Goal: Task Accomplishment & Management: Manage account settings

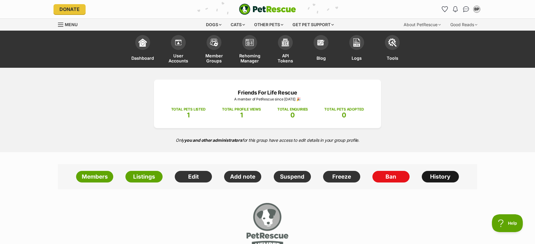
click at [429, 175] on link "History" at bounding box center [440, 177] width 37 height 12
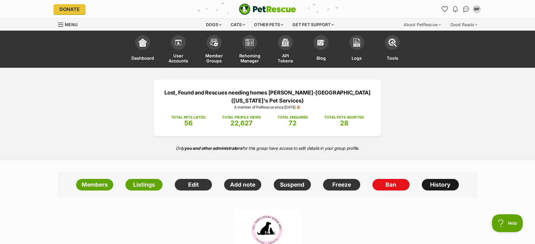
click at [440, 188] on link "History" at bounding box center [440, 185] width 37 height 12
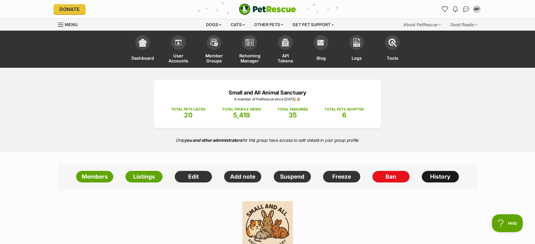
click at [436, 173] on link "History" at bounding box center [440, 177] width 37 height 12
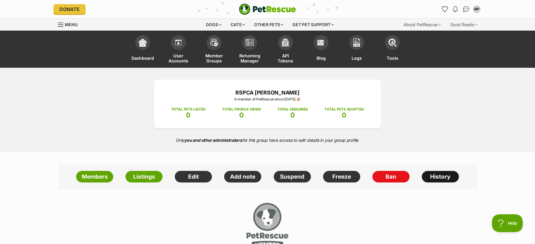
click at [436, 174] on link "History" at bounding box center [440, 177] width 37 height 12
click at [439, 177] on link "History" at bounding box center [440, 177] width 37 height 12
click at [448, 179] on link "History" at bounding box center [440, 177] width 37 height 12
click at [439, 174] on link "History" at bounding box center [440, 177] width 37 height 12
click at [439, 171] on link "History" at bounding box center [440, 177] width 37 height 12
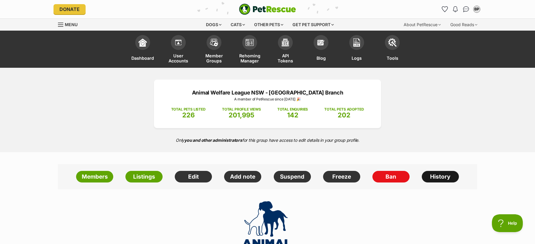
click at [439, 173] on link "History" at bounding box center [440, 177] width 37 height 12
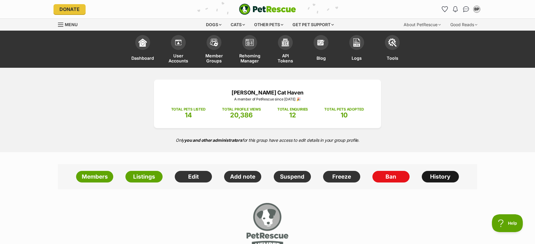
click at [431, 176] on link "History" at bounding box center [440, 177] width 37 height 12
click at [436, 174] on link "History" at bounding box center [440, 177] width 37 height 12
click at [446, 171] on link "History" at bounding box center [440, 177] width 37 height 12
click at [435, 175] on link "History" at bounding box center [440, 177] width 37 height 12
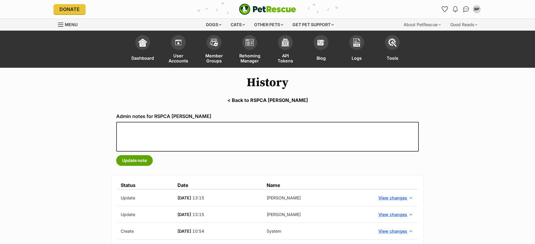
click at [257, 100] on link "< Back to RSPCA Ashmore" at bounding box center [267, 99] width 535 height 5
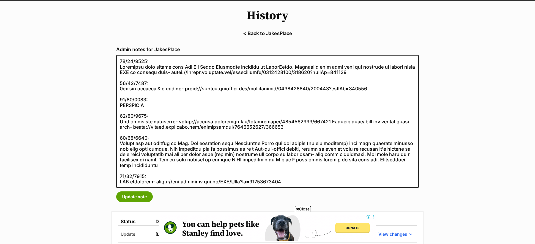
scroll to position [64, 0]
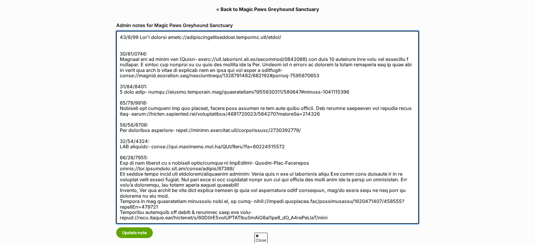
click at [138, 38] on textarea at bounding box center [267, 127] width 302 height 193
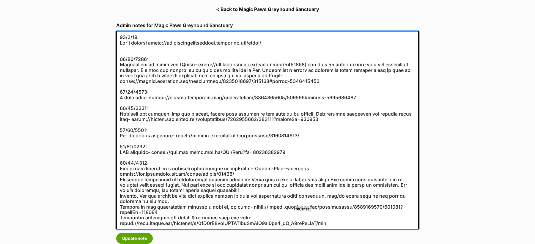
click at [147, 48] on textarea at bounding box center [267, 130] width 302 height 198
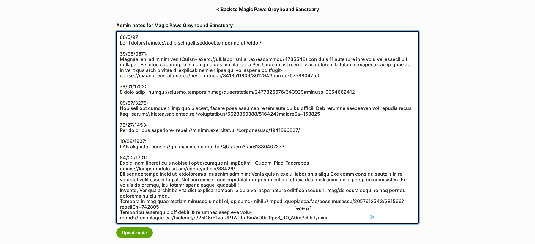
click at [124, 37] on textarea at bounding box center [267, 127] width 302 height 193
click at [126, 39] on textarea at bounding box center [267, 127] width 302 height 193
click at [150, 37] on textarea at bounding box center [267, 127] width 302 height 193
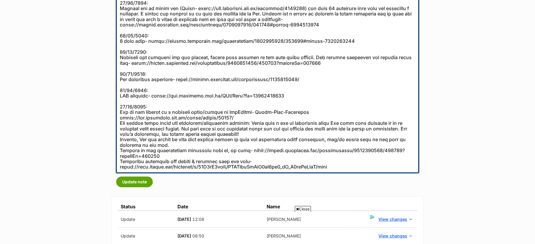
scroll to position [139, 0]
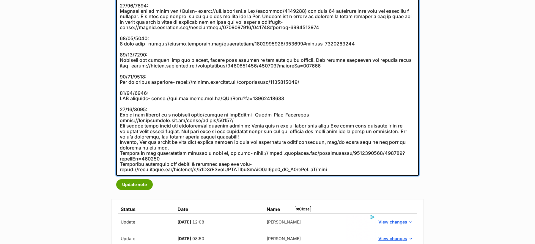
click at [135, 128] on textarea at bounding box center [267, 79] width 302 height 193
click at [141, 148] on textarea at bounding box center [267, 79] width 302 height 193
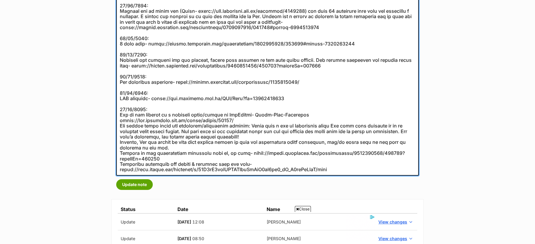
click at [141, 148] on textarea at bounding box center [267, 79] width 302 height 193
click at [143, 154] on textarea at bounding box center [267, 79] width 302 height 193
click at [142, 168] on textarea at bounding box center [267, 79] width 302 height 193
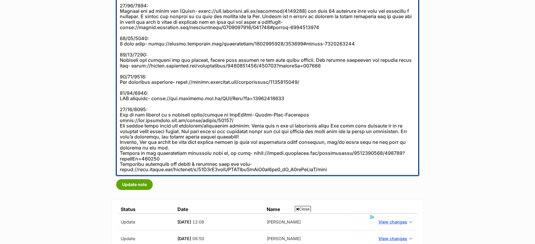
click at [142, 168] on textarea at bounding box center [267, 79] width 302 height 193
type textarea "18/06/2025: Ida's website https://magicpawsanimalrescue.wordpress.com/about/ 29…"
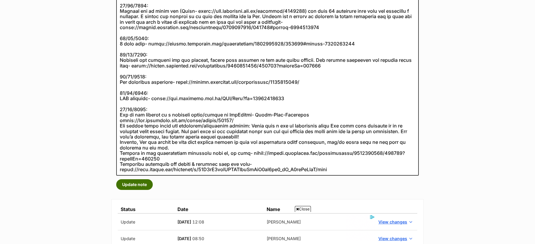
click at [137, 187] on button "Update note" at bounding box center [134, 184] width 37 height 11
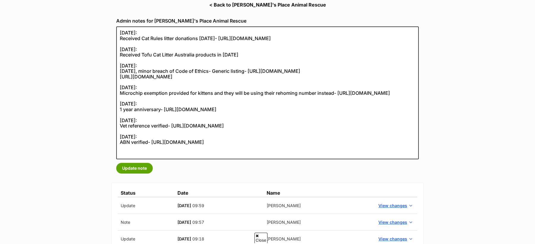
scroll to position [96, 0]
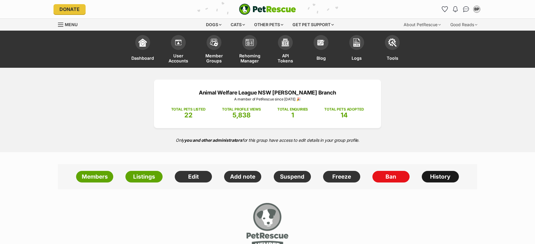
click at [432, 175] on link "History" at bounding box center [440, 177] width 37 height 12
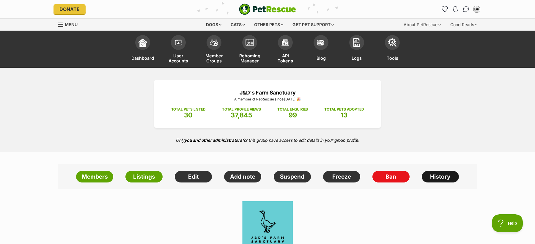
click at [431, 174] on link "History" at bounding box center [440, 177] width 37 height 12
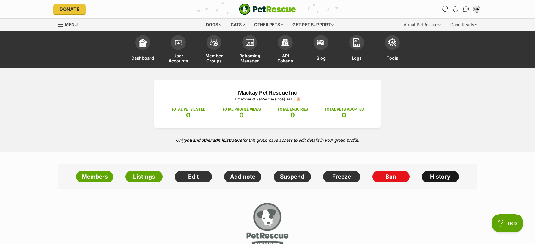
click at [447, 173] on link "History" at bounding box center [440, 177] width 37 height 12
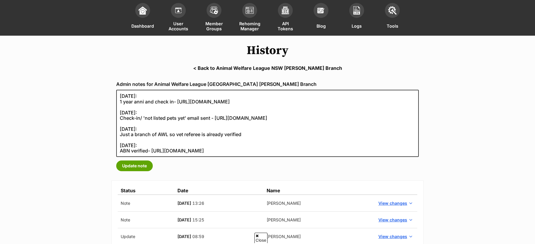
scroll to position [32, 0]
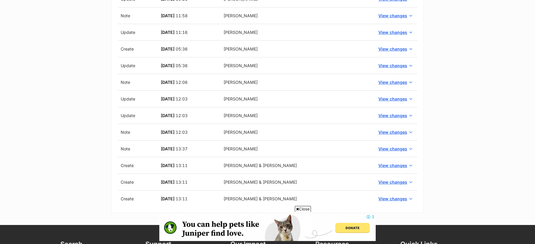
scroll to position [349, 0]
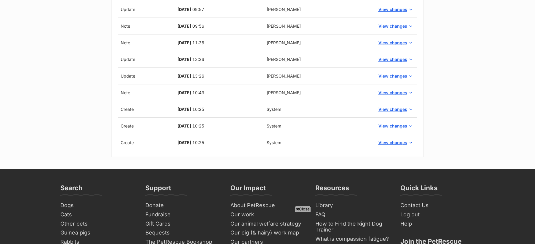
scroll to position [392, 0]
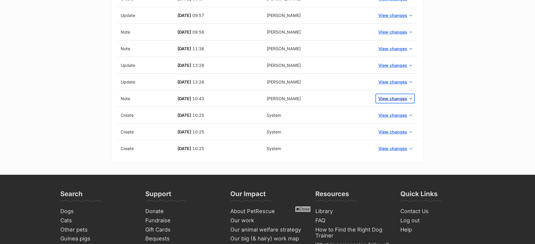
click at [403, 100] on button "View changes" at bounding box center [395, 98] width 38 height 9
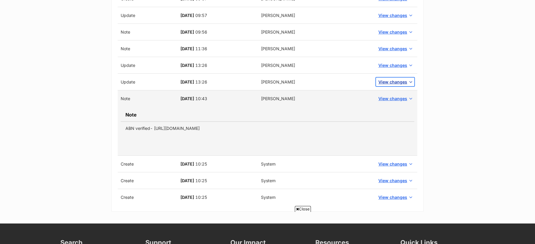
click at [390, 78] on button "View changes" at bounding box center [395, 82] width 38 height 9
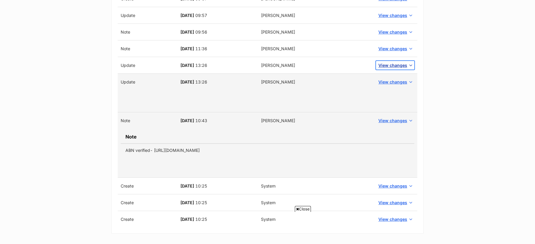
click at [390, 62] on span "View changes" at bounding box center [392, 65] width 29 height 6
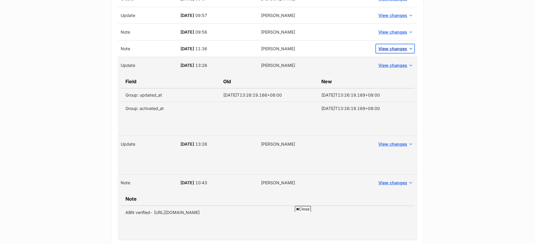
click at [393, 45] on span "View changes" at bounding box center [392, 48] width 29 height 6
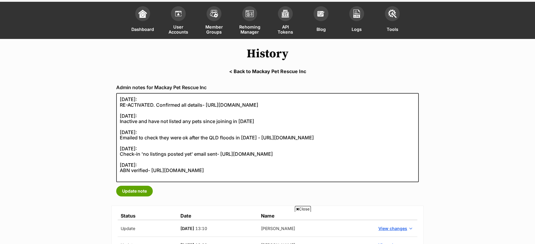
scroll to position [28, 0]
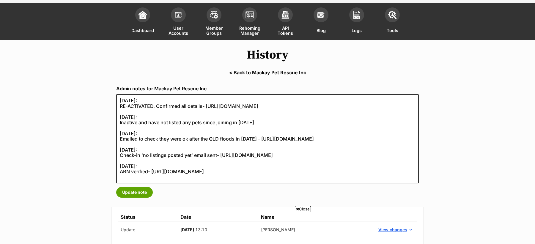
click at [291, 72] on link "< Back to Mackay Pet Rescue Inc" at bounding box center [267, 72] width 535 height 5
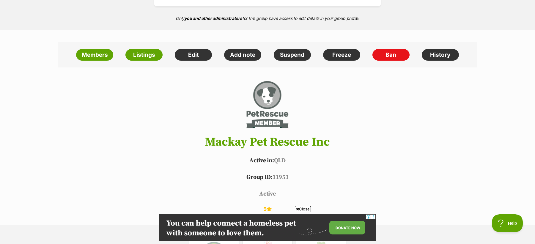
scroll to position [124, 0]
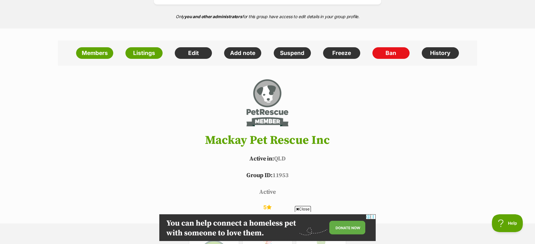
click at [220, 139] on h1 "Mackay Pet Rescue Inc" at bounding box center [267, 140] width 437 height 13
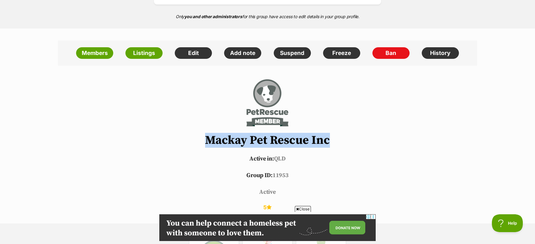
click at [220, 139] on h1 "Mackay Pet Rescue Inc" at bounding box center [267, 140] width 437 height 13
copy header "Mackay Pet Rescue Inc"
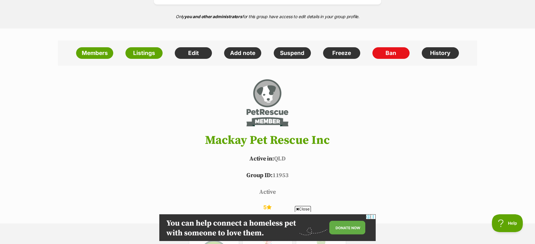
click at [397, 97] on header "Mackay Pet Rescue Inc Active in: [GEOGRAPHIC_DATA] Group ID: 11953 active 5 ✔ V…" at bounding box center [267, 148] width 437 height 141
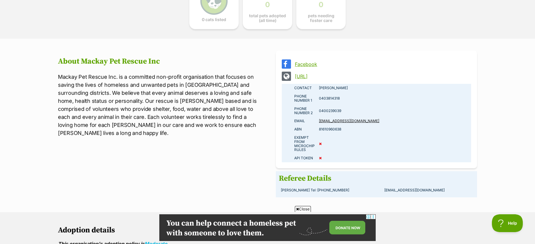
scroll to position [378, 0]
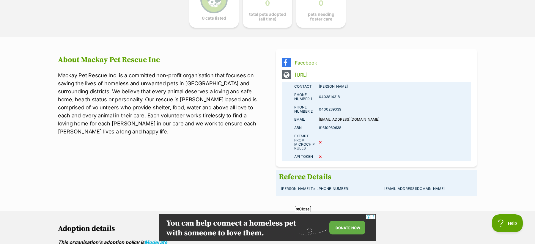
click at [398, 186] on td "[EMAIL_ADDRESS][DOMAIN_NAME]" at bounding box center [428, 189] width 92 height 8
click at [377, 186] on td "[PERSON_NAME] Tel :[PHONE_NUMBER]" at bounding box center [330, 189] width 103 height 8
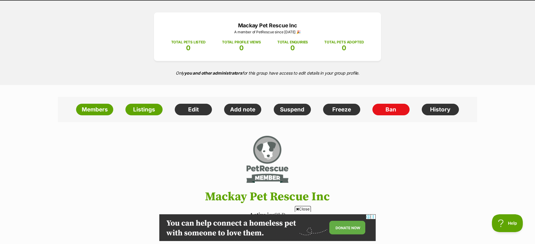
scroll to position [67, 0]
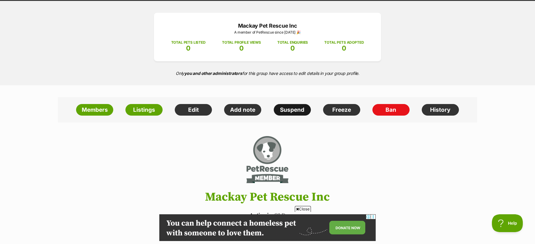
click at [288, 108] on link "Suspend" at bounding box center [292, 110] width 37 height 12
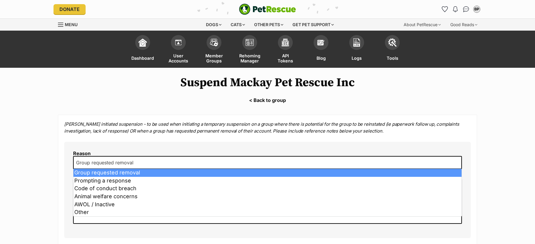
click at [150, 164] on span "Group requested removal" at bounding box center [267, 162] width 389 height 13
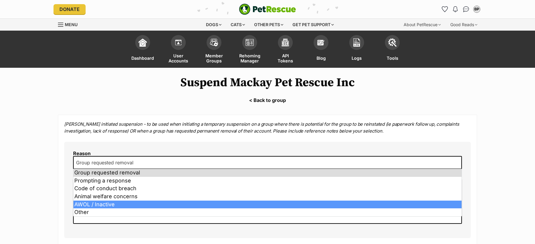
select select "AWOL / Inactive"
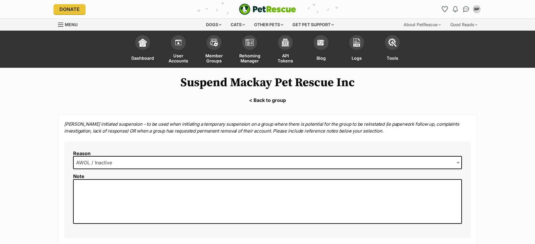
click at [140, 205] on textarea at bounding box center [267, 201] width 389 height 45
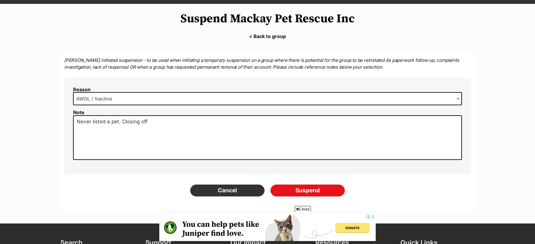
scroll to position [66, 0]
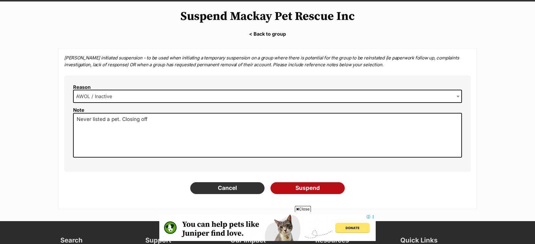
type textarea "Never listed a pet. Closing off"
click at [318, 185] on input "Suspend" at bounding box center [307, 188] width 74 height 12
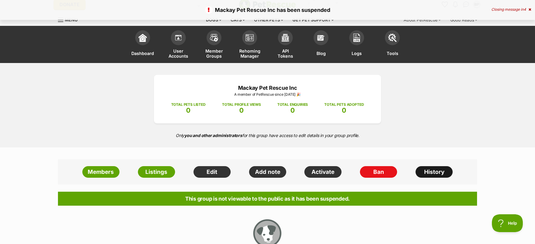
click at [424, 166] on link "History" at bounding box center [433, 172] width 37 height 12
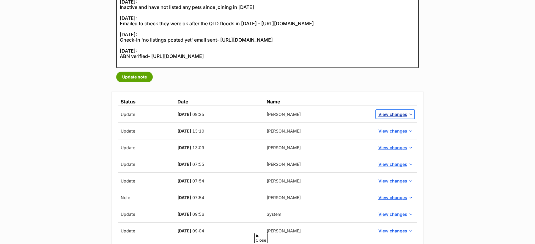
click at [400, 113] on span "View changes" at bounding box center [392, 114] width 29 height 6
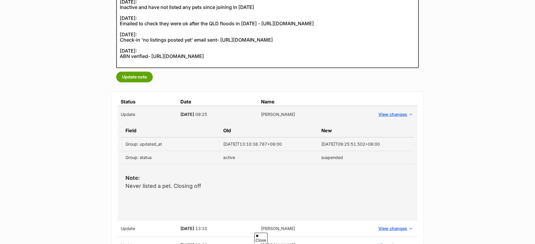
click at [190, 183] on p "Note: Never listed a pet. Closing off" at bounding box center [267, 182] width 284 height 16
copy tbody "Never listed a pet. Closing off"
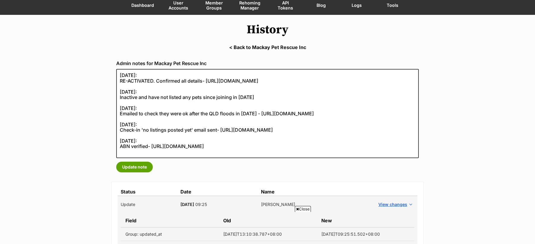
scroll to position [47, 0]
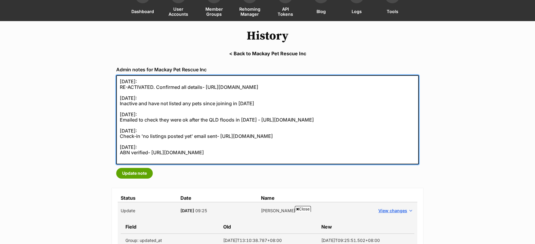
click at [118, 81] on textarea "[DATE]: RE-ACTIVATED. Confirmed all details- [URL][DOMAIN_NAME] [DATE]: Inactiv…" at bounding box center [267, 119] width 302 height 89
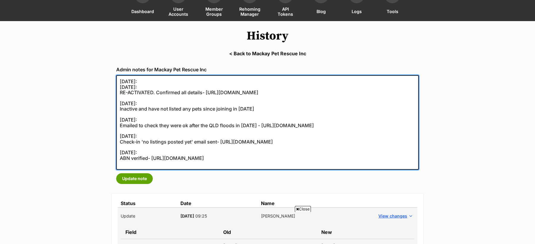
paste textarea "Never listed a pet. Closing off"
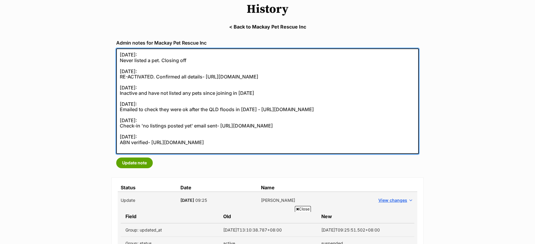
scroll to position [76, 0]
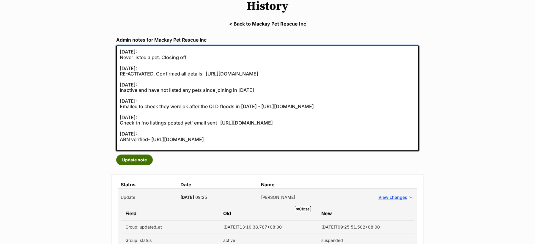
type textarea "[DATE]: Never listed a pet. Closing off [DATE]: RE-ACTIVATED. Confirmed all det…"
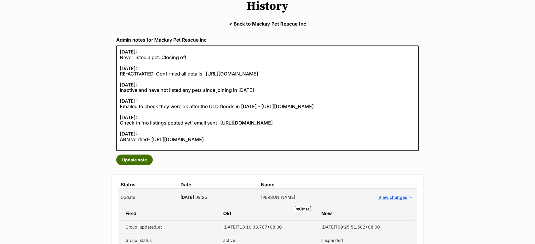
click at [135, 158] on button "Update note" at bounding box center [134, 159] width 37 height 11
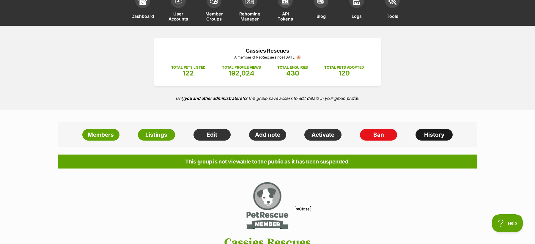
click at [436, 137] on link "History" at bounding box center [433, 135] width 37 height 12
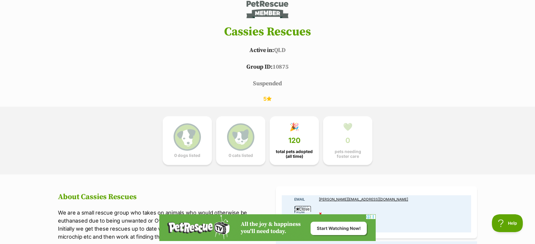
scroll to position [170, 0]
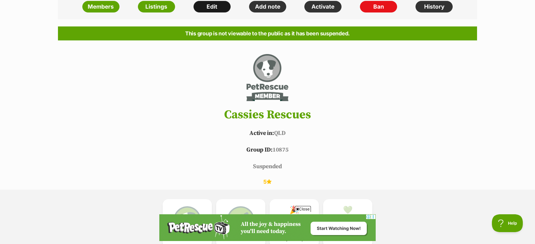
click at [222, 8] on link "Edit" at bounding box center [211, 7] width 37 height 12
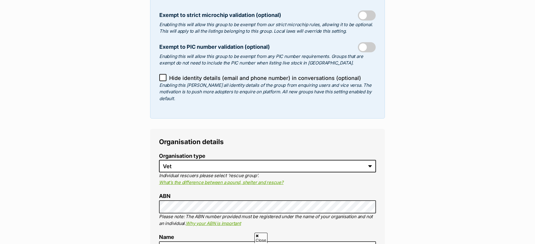
scroll to position [162, 0]
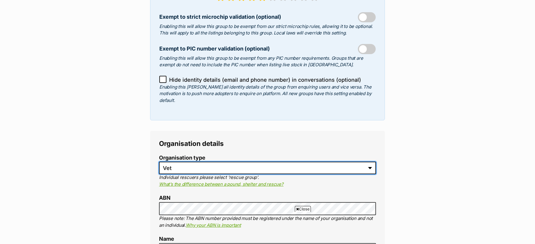
click at [175, 162] on select "Rescue Group Shelter Council/Pound Vet" at bounding box center [267, 168] width 217 height 12
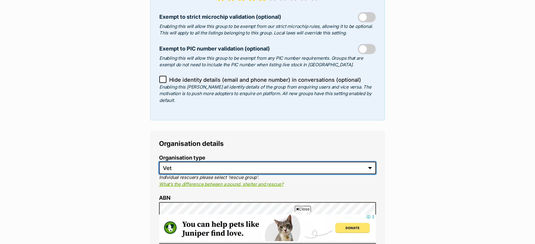
scroll to position [0, 0]
select select "rescue group"
click at [159, 162] on select "Rescue Group Shelter Council/Pound Vet" at bounding box center [267, 168] width 217 height 12
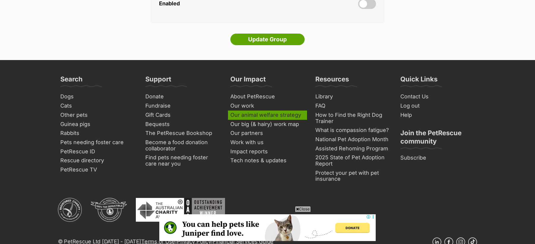
scroll to position [1794, 0]
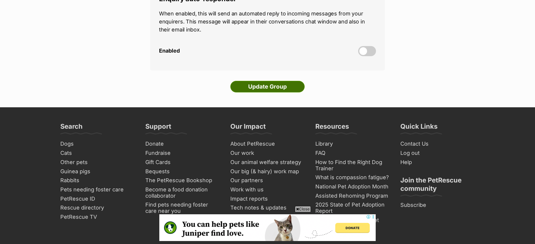
click at [279, 81] on input "Update Group" at bounding box center [267, 87] width 74 height 12
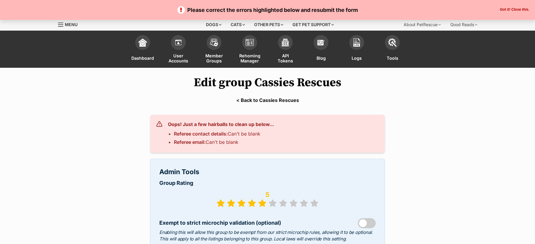
select select "rescue group"
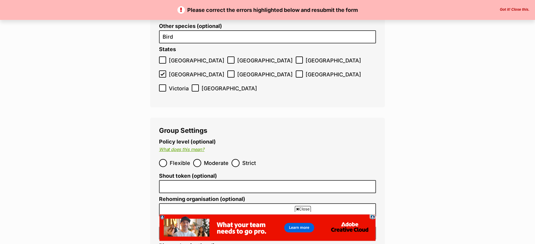
scroll to position [1471, 0]
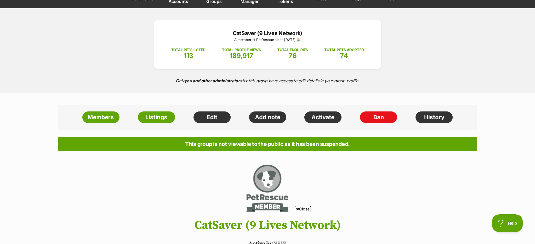
scroll to position [40, 0]
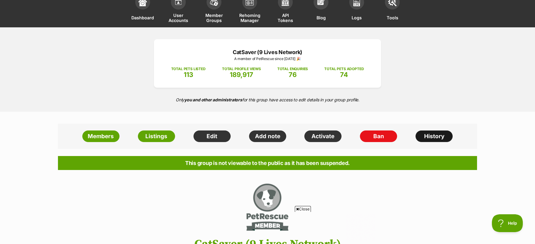
click at [429, 135] on link "History" at bounding box center [433, 136] width 37 height 12
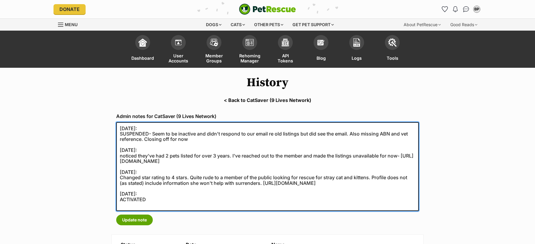
click at [294, 136] on textarea "25/02/2025: SUSPENDED- Seem to be inactive and didn't respond to our email re o…" at bounding box center [267, 166] width 302 height 89
click at [235, 160] on textarea "25/02/2025: SUSPENDED- Seem to be inactive and didn't respond to our email re o…" at bounding box center [267, 166] width 302 height 89
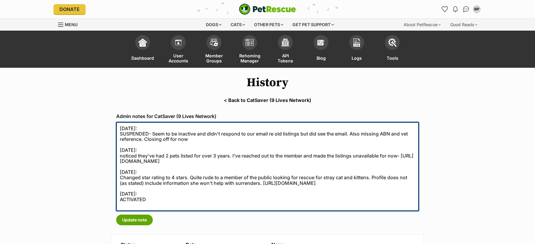
click at [235, 184] on textarea "25/02/2025: SUSPENDED- Seem to be inactive and didn't respond to our email re o…" at bounding box center [267, 166] width 302 height 89
click at [237, 190] on textarea "25/02/2025: SUSPENDED- Seem to be inactive and didn't respond to our email re o…" at bounding box center [267, 166] width 302 height 89
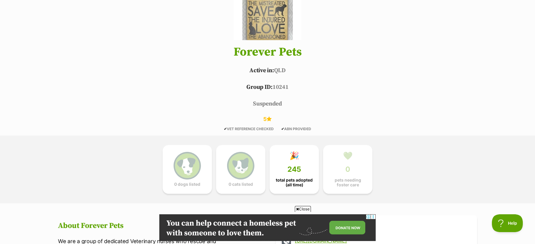
scroll to position [35, 0]
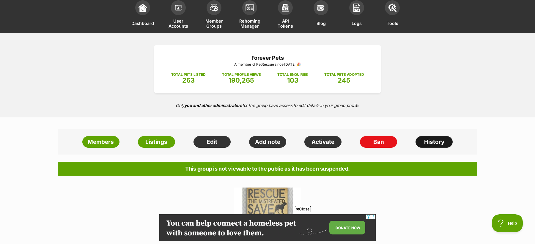
click at [433, 144] on link "History" at bounding box center [433, 142] width 37 height 12
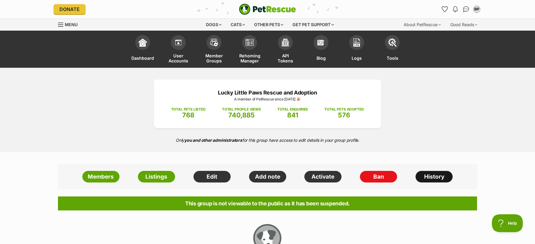
click at [435, 175] on link "History" at bounding box center [433, 177] width 37 height 12
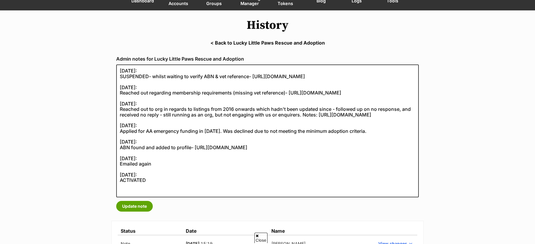
scroll to position [57, 0]
